Goal: Communication & Community: Answer question/provide support

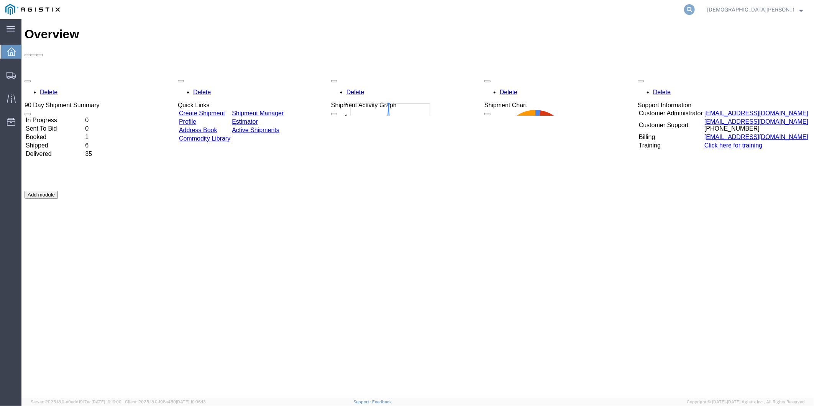
click at [695, 7] on icon at bounding box center [689, 9] width 11 height 11
click at [615, 9] on input "search" at bounding box center [567, 9] width 233 height 18
paste input "56729466"
type input "56729466"
click at [695, 8] on icon at bounding box center [689, 9] width 11 height 11
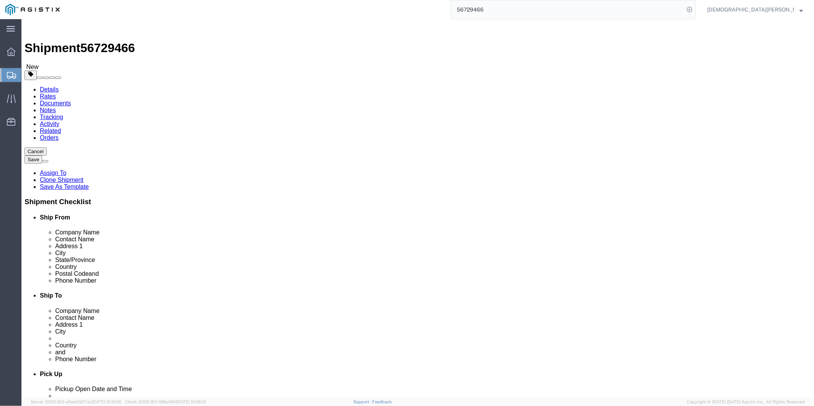
select select "49917"
select select
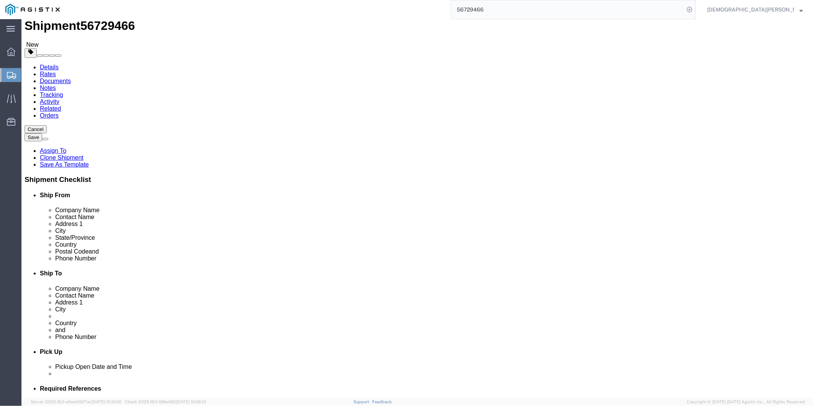
scroll to position [43, 0]
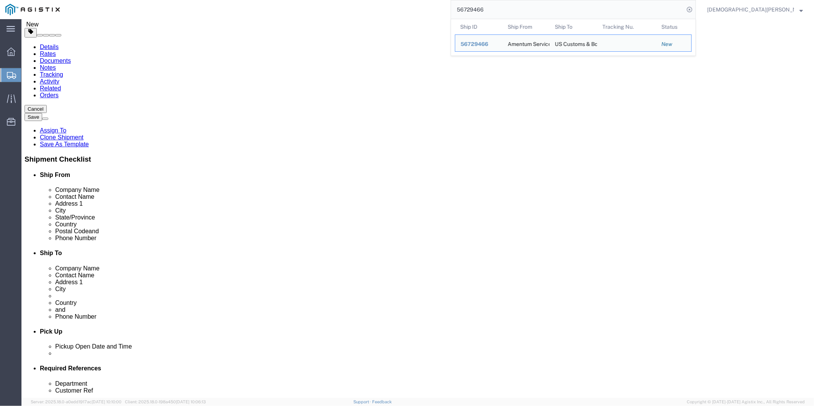
click div "Shipment Information Package Information Special Services"
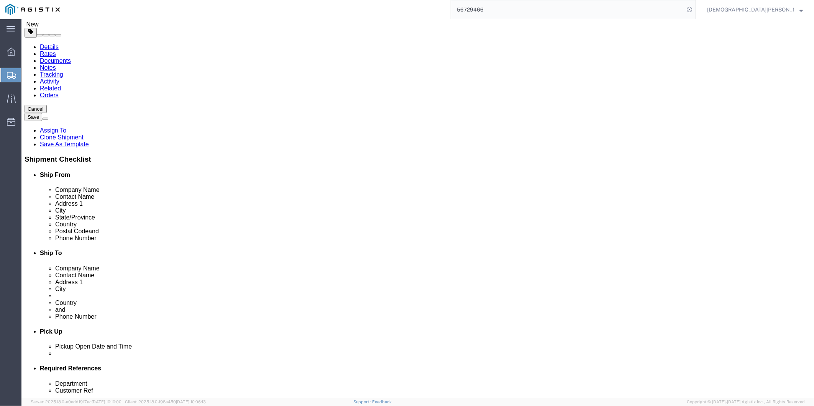
drag, startPoint x: 138, startPoint y: 266, endPoint x: 100, endPoint y: 259, distance: 39.2
click div "Postal Code 32244"
drag, startPoint x: 455, startPoint y: 267, endPoint x: 433, endPoint y: 267, distance: 22.2
click div "00667"
click input "[PERSON_NAME]"
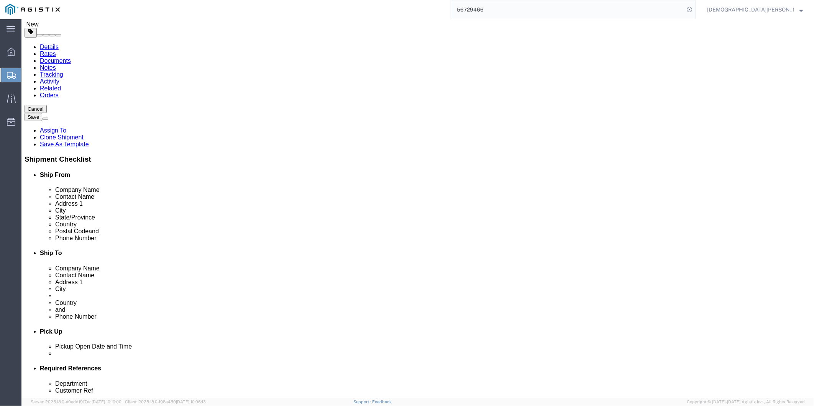
click input "[PERSON_NAME]"
click input "4640 Subchaser Ct"
drag, startPoint x: 175, startPoint y: 192, endPoint x: 62, endPoint y: 183, distance: 113.8
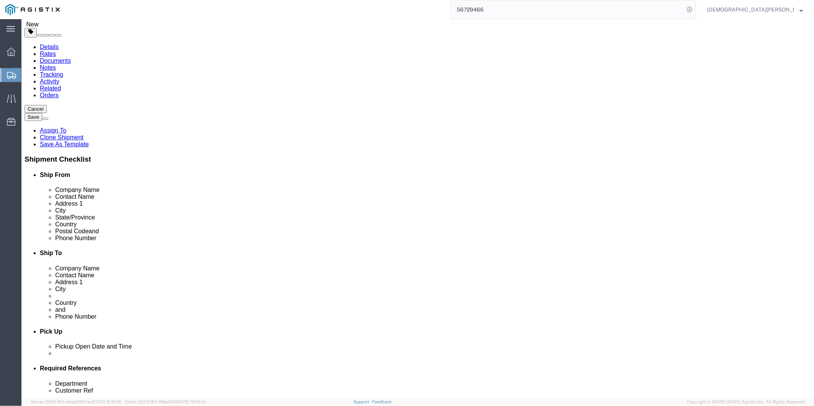
click div "Location [GEOGRAPHIC_DATA], [GEOGRAPHIC_DATA] My Profile Location GD-OTS [GEOGR…"
click input "Building 200"
drag, startPoint x: 155, startPoint y: 210, endPoint x: 41, endPoint y: 200, distance: 114.6
click div "Location [GEOGRAPHIC_DATA], [GEOGRAPHIC_DATA] My Profile Location GD-OTS [GEOGR…"
drag, startPoint x: 171, startPoint y: 278, endPoint x: 130, endPoint y: 281, distance: 40.3
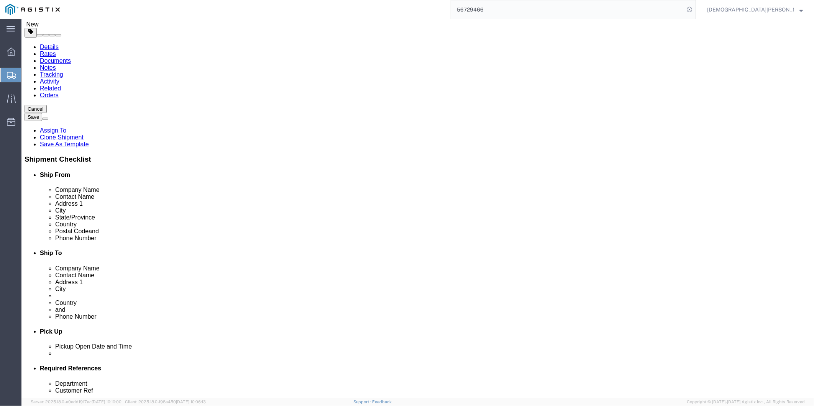
click input "[PHONE_NUMBER]"
drag, startPoint x: 161, startPoint y: 264, endPoint x: 84, endPoint y: 265, distance: 77.4
click div "Postal Code 32244"
click input "US Customs & Border Protection"
drag, startPoint x: 522, startPoint y: 166, endPoint x: 402, endPoint y: 156, distance: 119.6
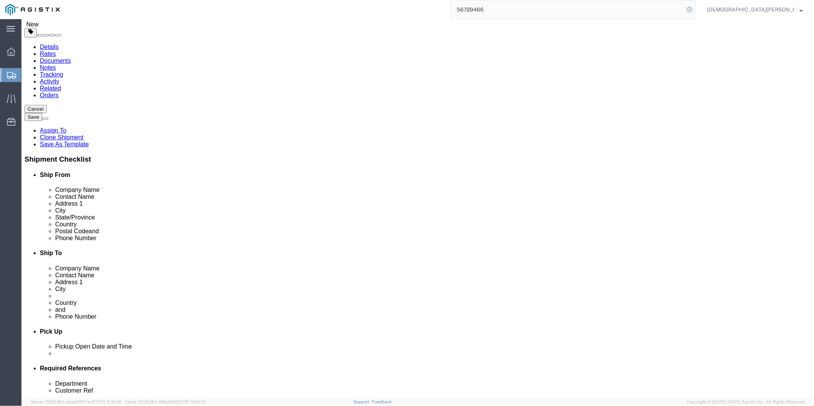
click div "Location My Profile Location GD-OTS [GEOGRAPHIC_DATA] (Commerce) GD-OTS [GEOGRA…"
click input "[PERSON_NAME]"
drag, startPoint x: 497, startPoint y: 195, endPoint x: 409, endPoint y: 195, distance: 88.1
click div "Address 1 ROAD 303, KM 6.0"
click input "CBP AEROSTAT SITE"
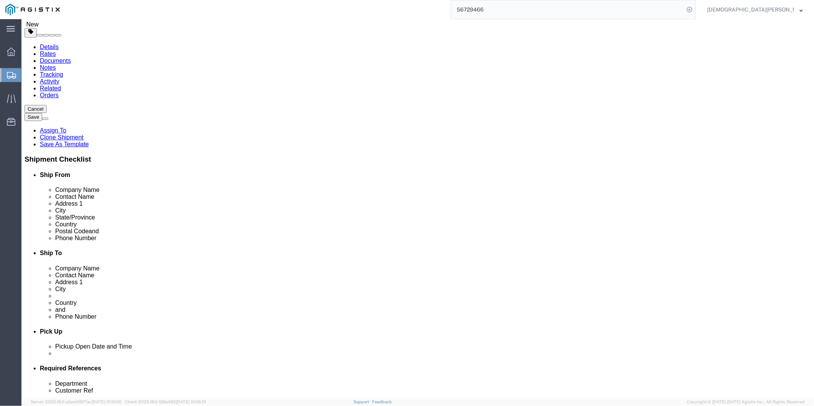
drag, startPoint x: 431, startPoint y: 209, endPoint x: 300, endPoint y: 201, distance: 131.7
click div "Ship From Location Location [GEOGRAPHIC_DATA], [GEOGRAPHIC_DATA] My Profile Loc…"
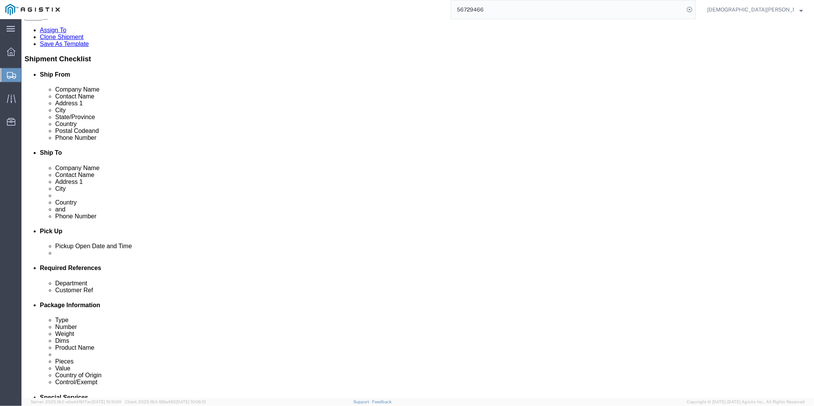
scroll to position [170, 0]
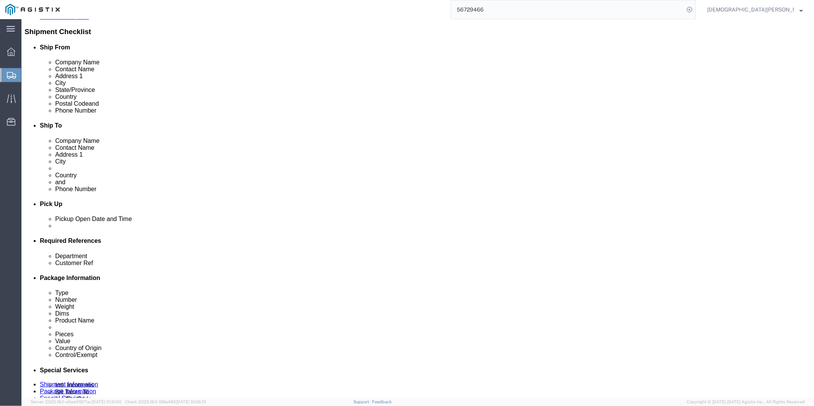
click icon
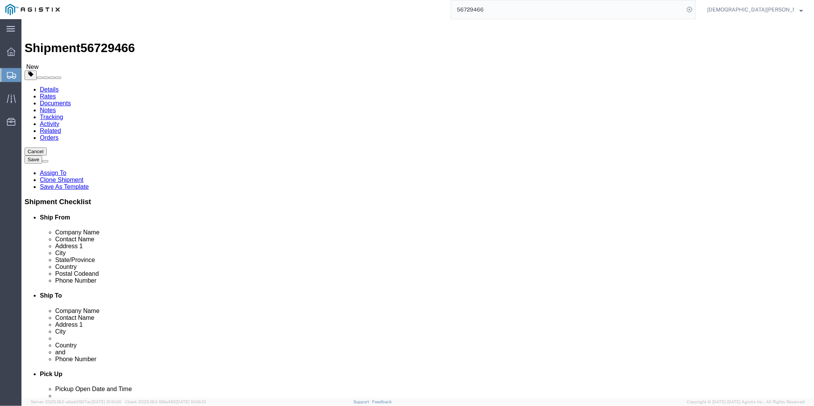
click dd "100000.00 USD"
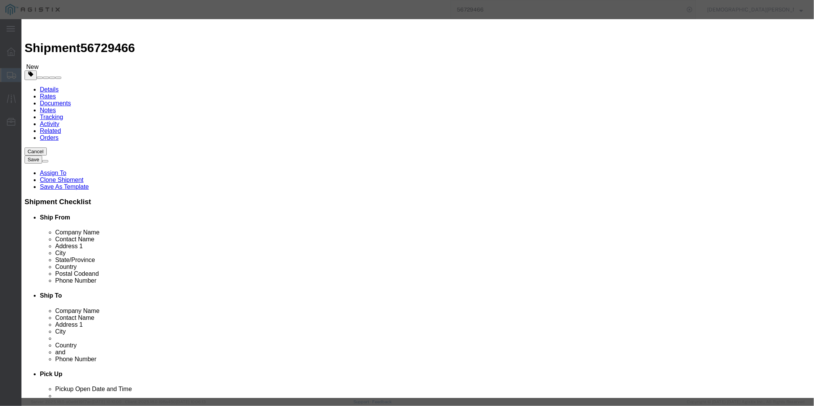
drag, startPoint x: 574, startPoint y: 64, endPoint x: 468, endPoint y: 52, distance: 107.2
click div "Commodity library Product Name DMCU Pieces 1.00 Select Bag Barrels 100Board Fee…"
drag, startPoint x: 281, startPoint y: 87, endPoint x: 257, endPoint y: 86, distance: 24.6
click div "100000.00"
click input "100000.00"
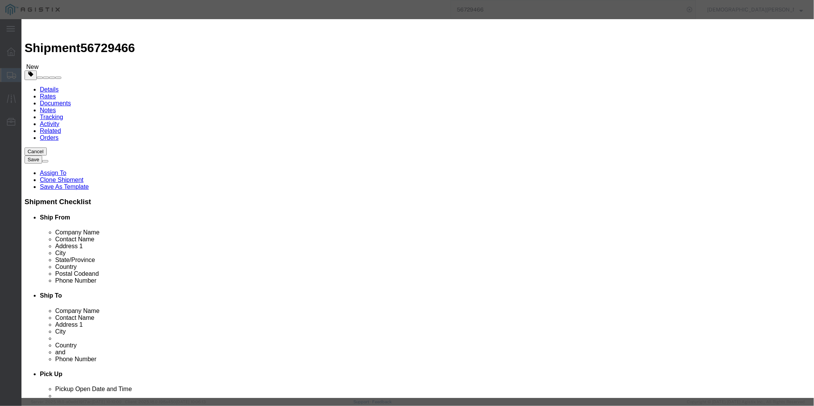
drag, startPoint x: 282, startPoint y: 87, endPoint x: 255, endPoint y: 87, distance: 27.2
click div "Total Value 100000.00 Select ADP AED AFN ALL AMD AOA ARS ATS AUD AWG AZN BAM BB…"
click div
click button "Close"
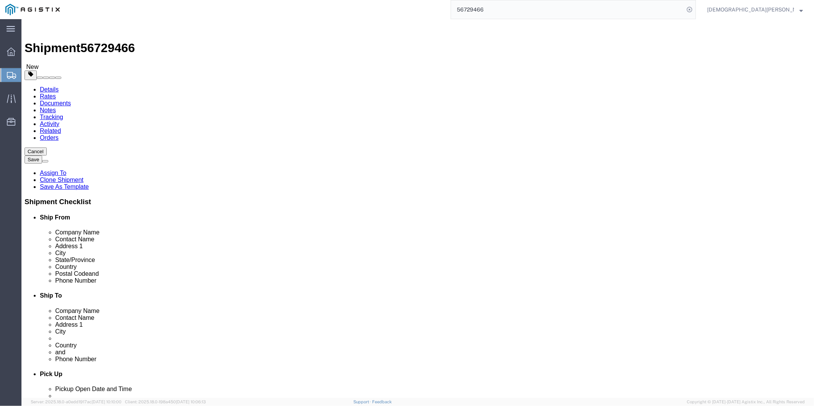
click div "Pieces: 1.00 Each Total value: 100000.00 USD"
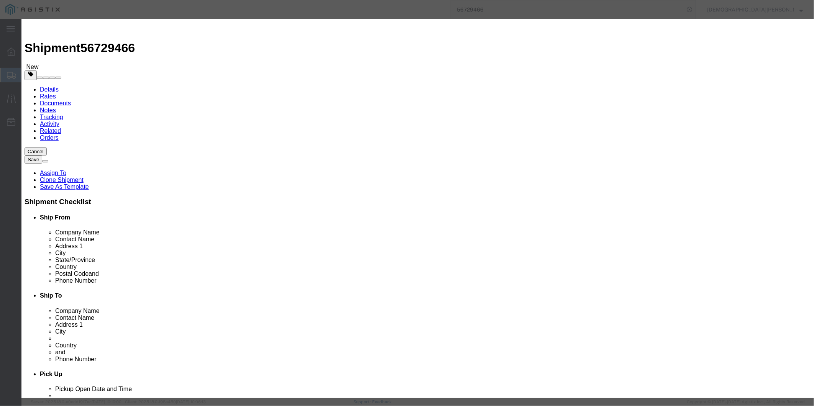
scroll to position [91, 0]
click button "Close"
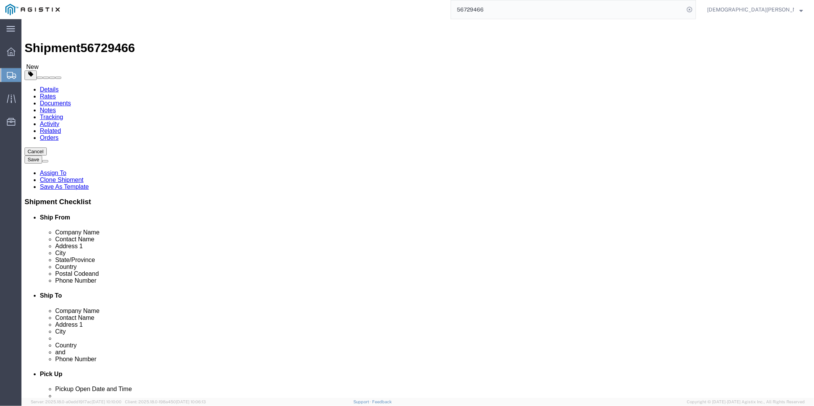
click dd "100000.00 USD"
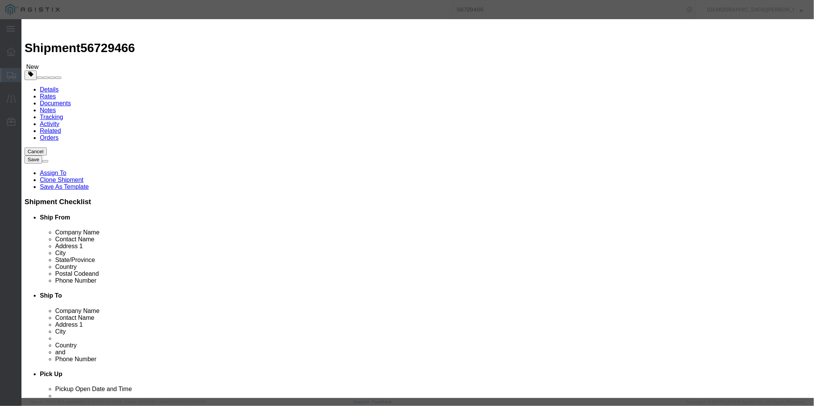
drag, startPoint x: 562, startPoint y: 59, endPoint x: 458, endPoint y: 53, distance: 103.7
click div "Description DIGITAL MASTER CONTROL UNIT"
drag, startPoint x: 282, startPoint y: 86, endPoint x: 243, endPoint y: 90, distance: 38.6
click div "Total Value 100000.00 Select ADP AED AFN ALL AMD AOA ARS ATS AUD AWG AZN BAM BB…"
click icon "button"
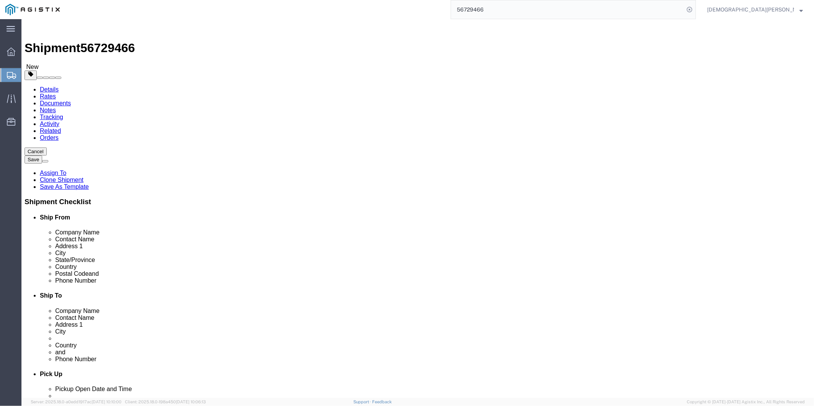
click dd "1.00 Each"
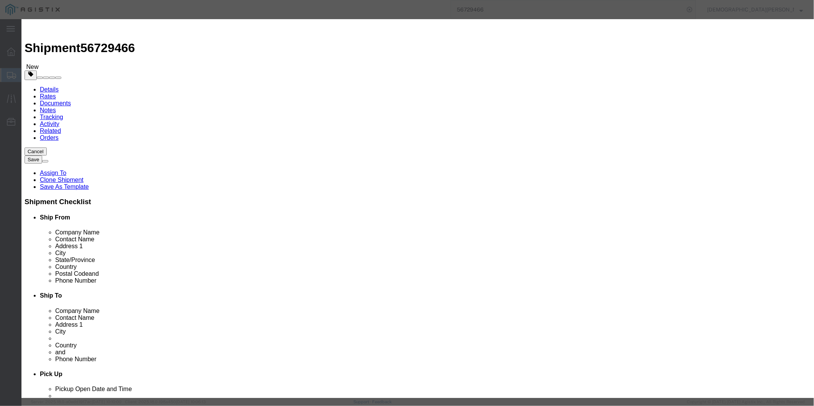
click button "Close"
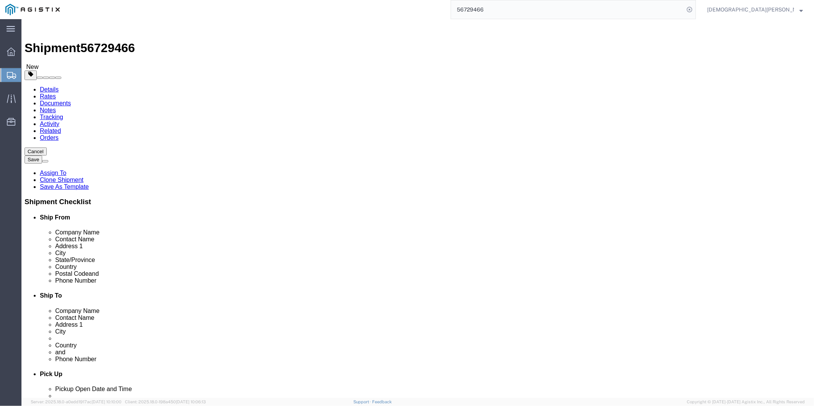
click link "Special Services"
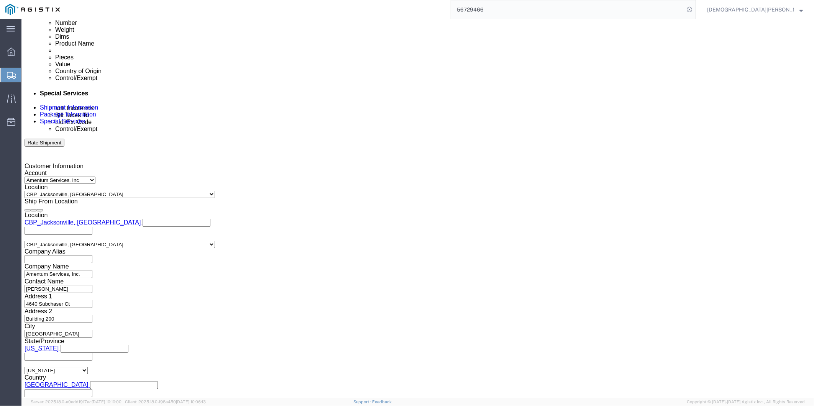
scroll to position [468, 0]
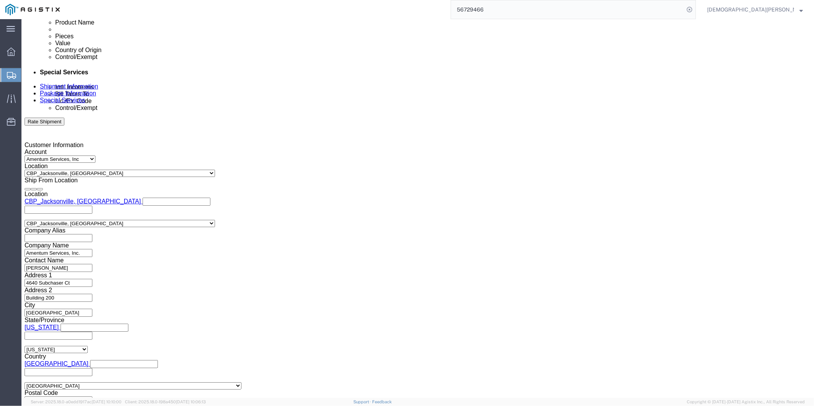
click input "text"
paste input "X20250905926780"
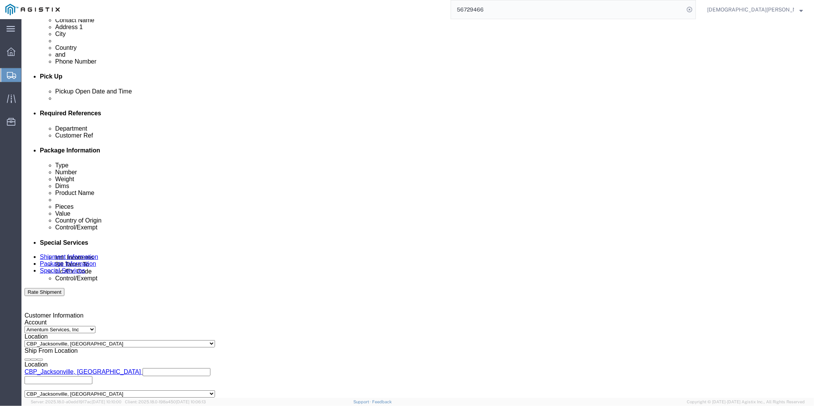
scroll to position [170, 0]
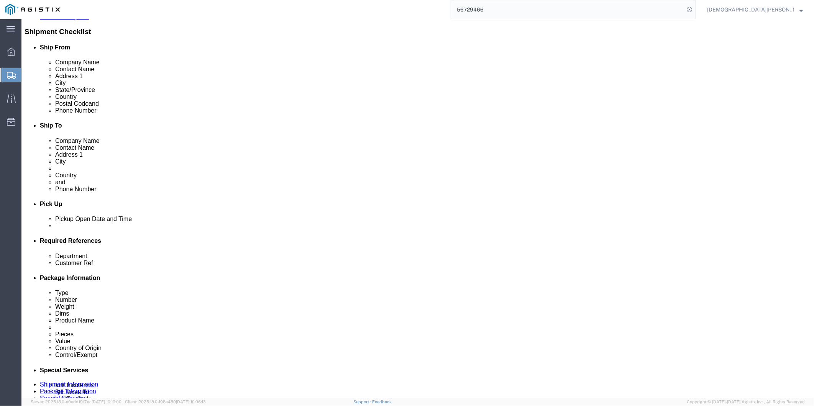
type input "X20250905926780"
click link "Documents"
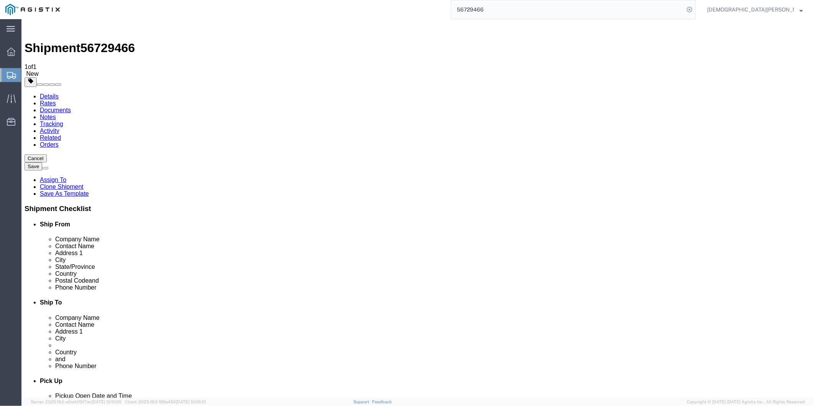
click at [66, 176] on link "Assign To" at bounding box center [52, 179] width 26 height 7
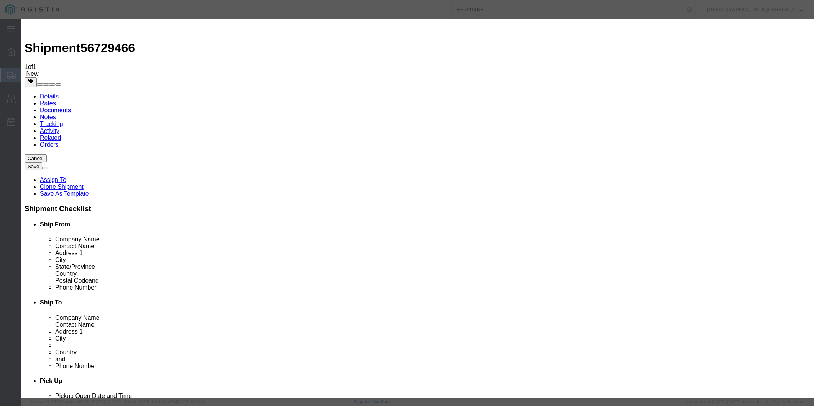
select select "101678"
select select
type input "tmsuppo"
select select "51622"
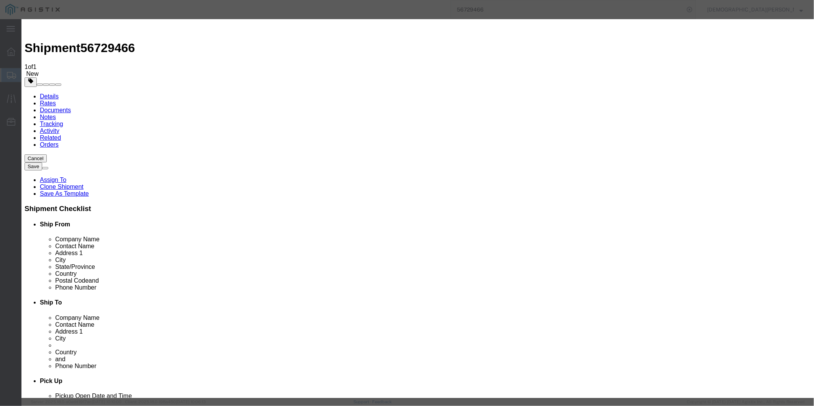
paste textarea "ITN: X20250905926780"
type textarea "ITN: X20250905926780"
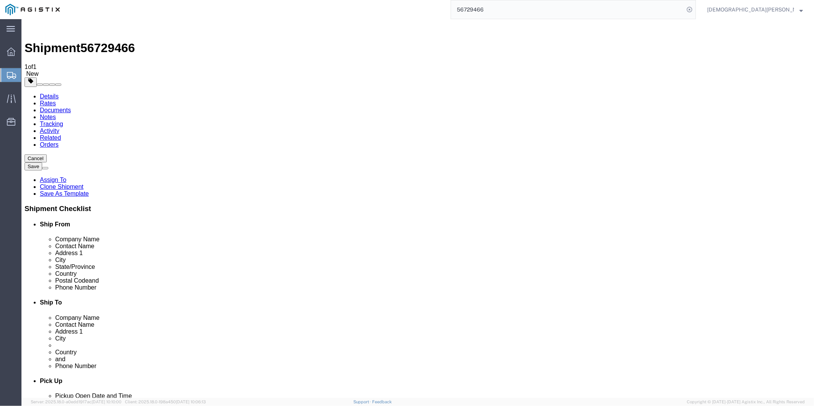
drag, startPoint x: 102, startPoint y: 51, endPoint x: 104, endPoint y: 46, distance: 5.5
click at [71, 107] on link "Documents" at bounding box center [54, 110] width 31 height 7
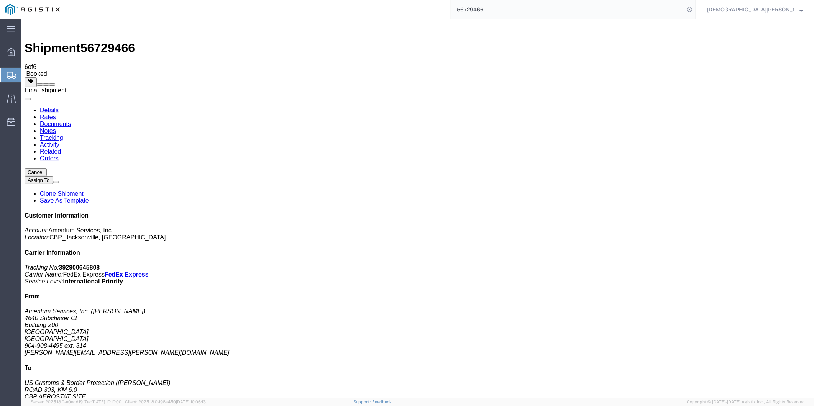
click at [52, 84] on span at bounding box center [52, 84] width 0 height 0
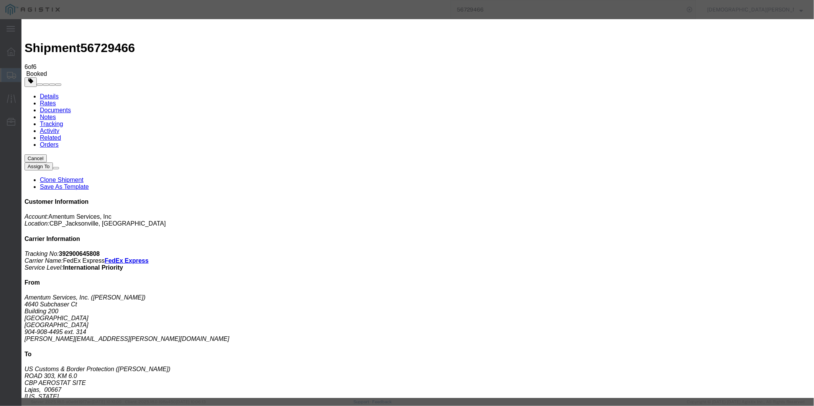
checkbox input "true"
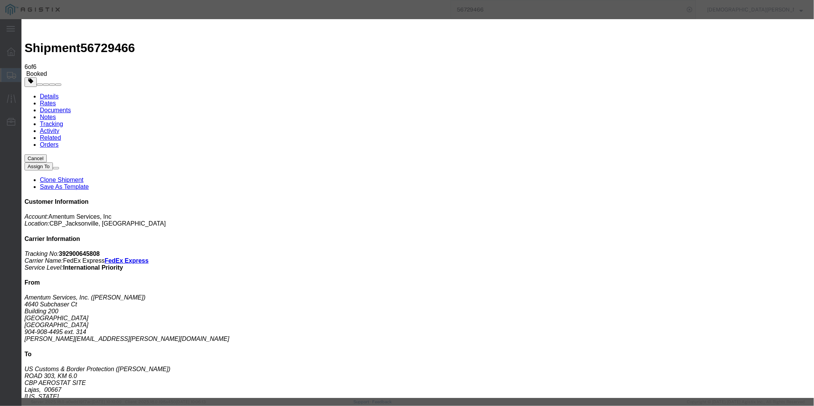
checkbox input "true"
type textarea "AES ONLY FILE"
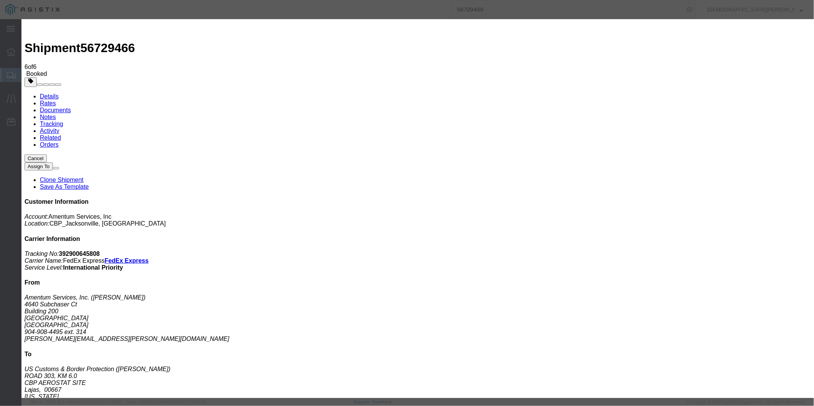
type input "[EMAIL_ADDRESS][DOMAIN_NAME]"
